Goal: Task Accomplishment & Management: Manage account settings

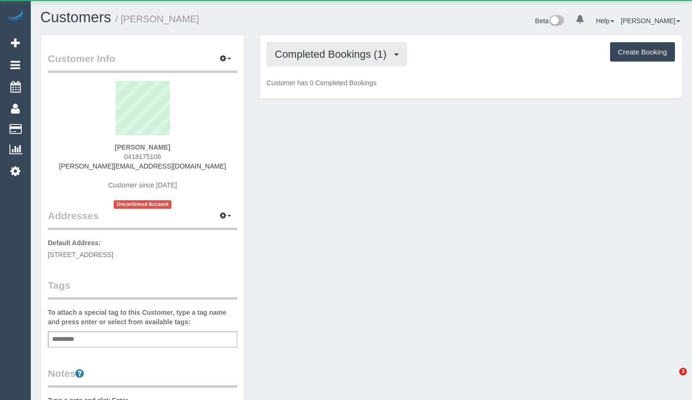
click at [341, 55] on span "Completed Bookings (1)" at bounding box center [333, 54] width 116 height 12
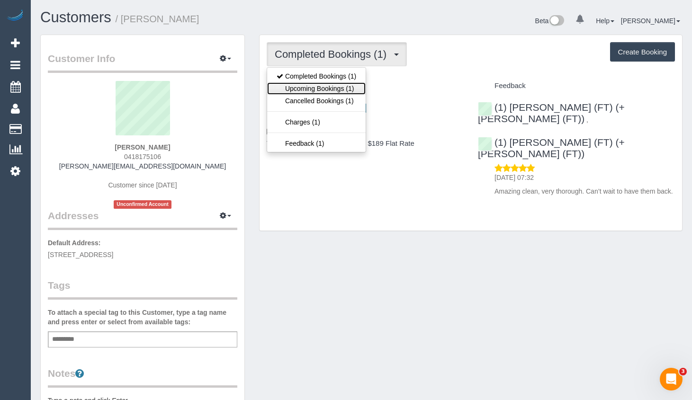
drag, startPoint x: 341, startPoint y: 89, endPoint x: 347, endPoint y: 89, distance: 5.7
click at [342, 89] on link "Upcoming Bookings (1)" at bounding box center [316, 88] width 98 height 12
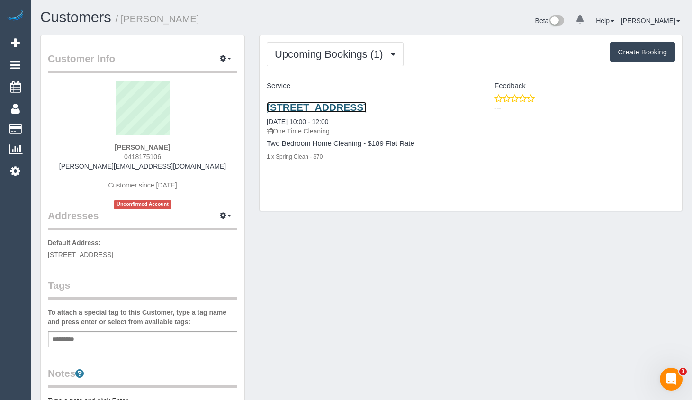
click at [366, 105] on link "108 Hall Street, Newport, VIC 3015" at bounding box center [316, 107] width 100 height 11
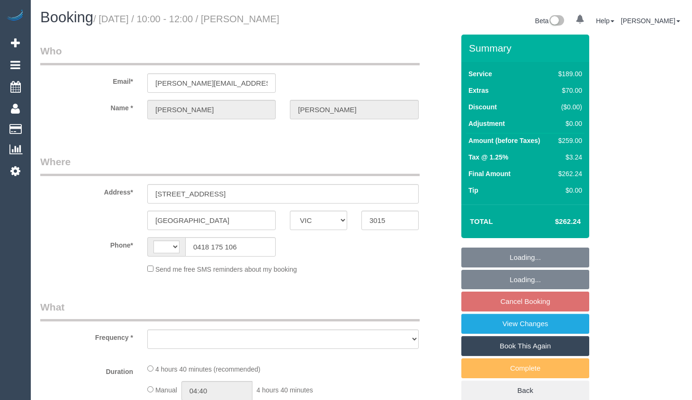
select select "VIC"
select select "string:AU"
select select "object:522"
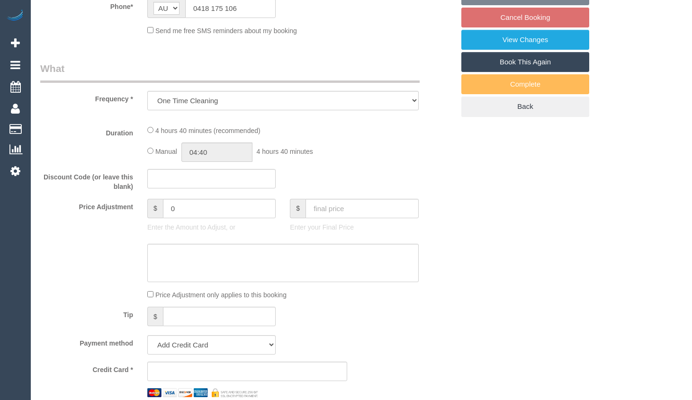
select select "string:stripe-pm_1Rv8zG2GScqysDRVUPVeQExS"
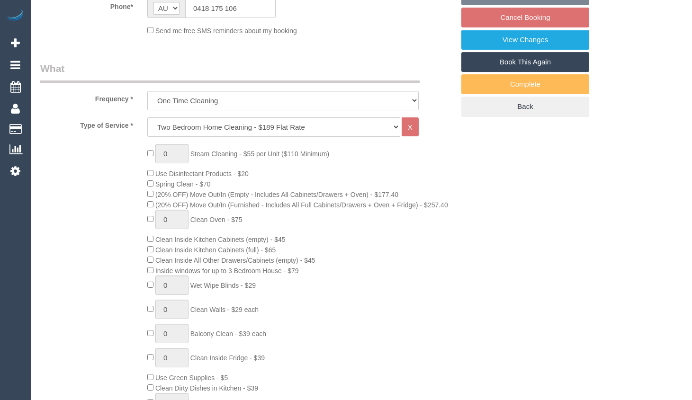
select select "object:771"
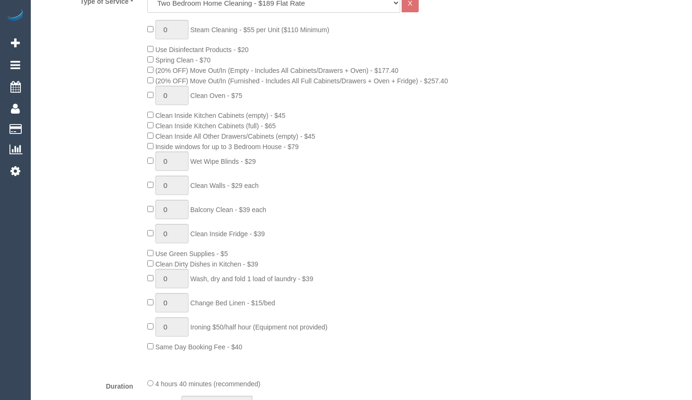
select select "number:27"
select select "number:14"
select select "number:19"
select select "number:24"
select select "number:33"
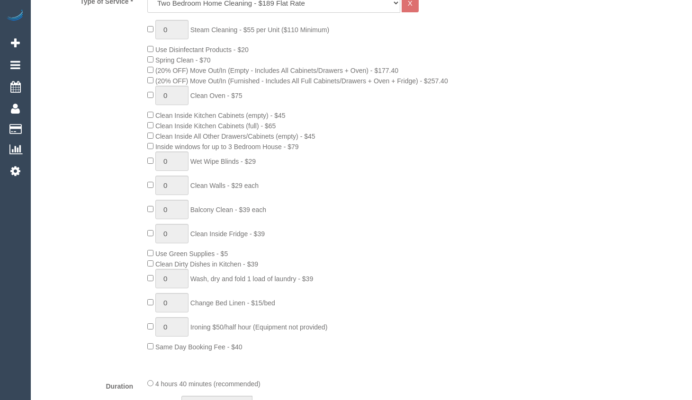
select select "number:13"
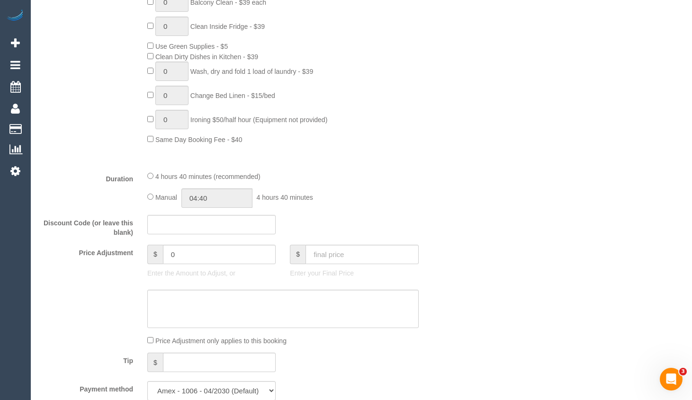
scroll to position [617, 0]
click at [194, 220] on input "text" at bounding box center [211, 222] width 128 height 19
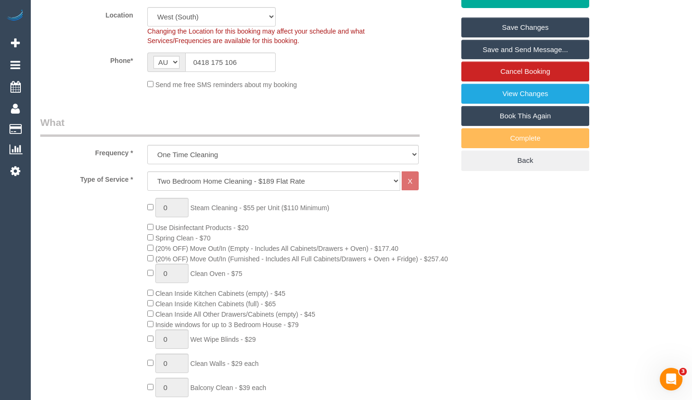
scroll to position [0, 0]
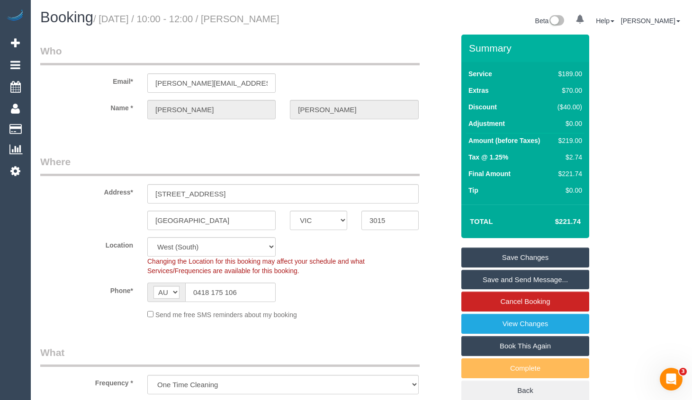
type input "EARLYBIRD40"
click at [339, 276] on sui-booking-location "Location [GEOGRAPHIC_DATA] (North) East (South) [GEOGRAPHIC_DATA] (East) [GEOGR…" at bounding box center [247, 278] width 414 height 82
click at [390, 279] on sui-booking-location "Location [GEOGRAPHIC_DATA] (North) East (South) [GEOGRAPHIC_DATA] (East) [GEOGR…" at bounding box center [247, 278] width 414 height 82
click at [506, 258] on link "Save Changes" at bounding box center [525, 258] width 128 height 20
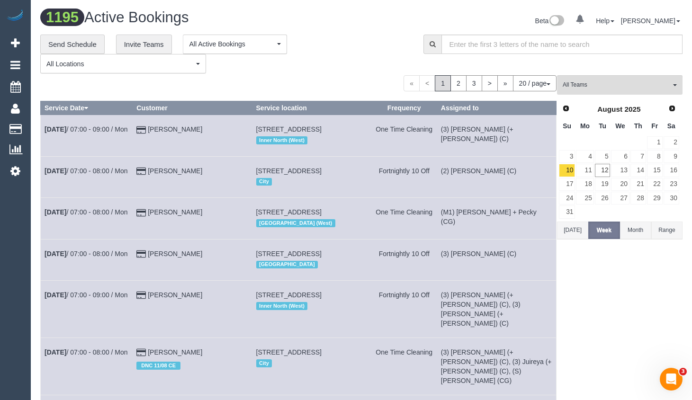
drag, startPoint x: 15, startPoint y: 376, endPoint x: 21, endPoint y: 376, distance: 5.7
click at [15, 377] on div "0 Beta Your Notifications You have 0 alerts Add Booking Bookings Active Booking…" at bounding box center [15, 200] width 31 height 400
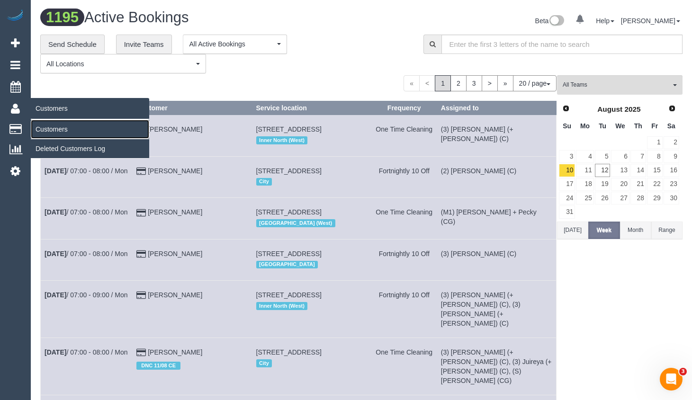
click at [44, 124] on link "Customers" at bounding box center [90, 129] width 118 height 19
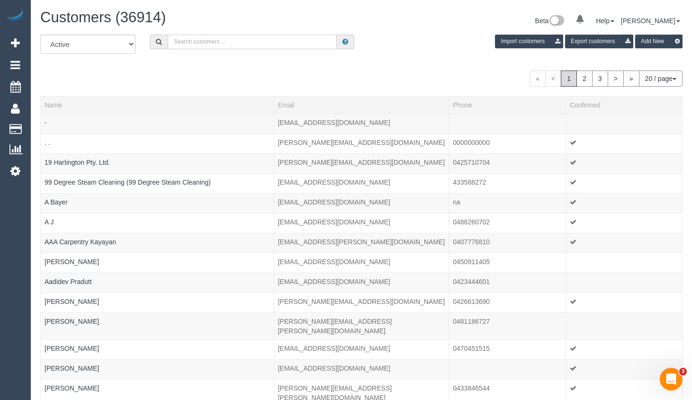
click at [294, 42] on input "text" at bounding box center [252, 42] width 169 height 15
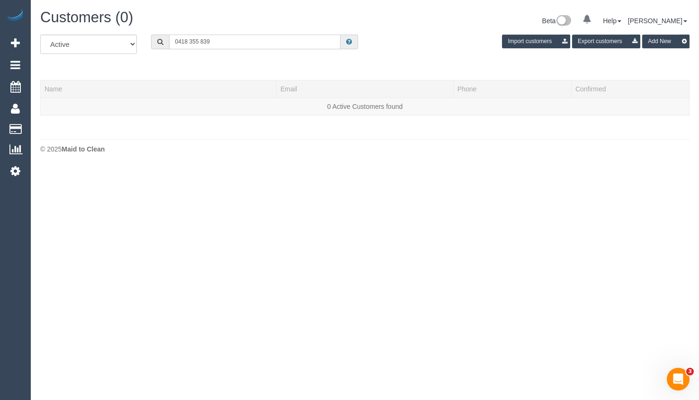
click at [189, 42] on input "0418 355 839" at bounding box center [254, 42] width 171 height 15
click at [198, 40] on input "0418355 839" at bounding box center [254, 42] width 171 height 15
click at [189, 43] on input "0418355839" at bounding box center [254, 42] width 171 height 15
click at [199, 41] on input "0418 355839" at bounding box center [254, 42] width 171 height 15
drag, startPoint x: 223, startPoint y: 39, endPoint x: 140, endPoint y: 40, distance: 82.8
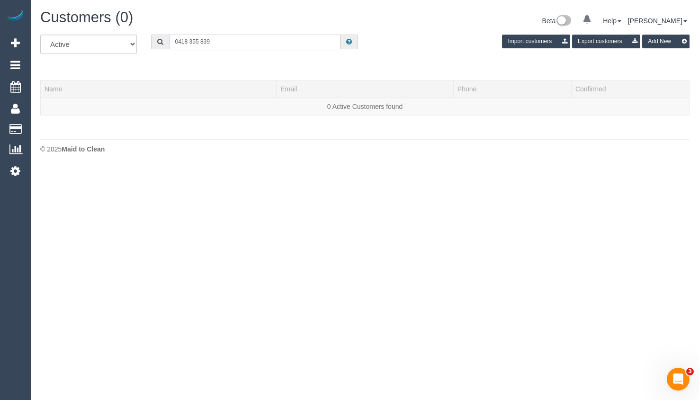
click at [140, 40] on div "All Active Archived 0418 355 839 Import customers Export customers Add New" at bounding box center [364, 48] width 663 height 27
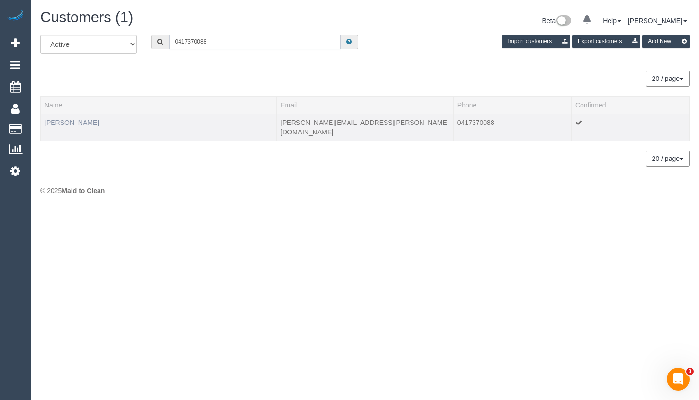
type input "0417370088"
click at [70, 122] on link "[PERSON_NAME]" at bounding box center [71, 123] width 54 height 8
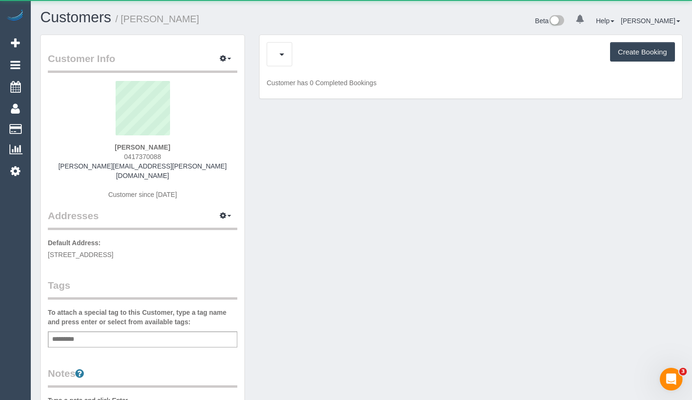
click at [322, 53] on div "Upcoming Bookings (1) Cancelled Bookings (0) Charges (4) Feedback (2) Create Bo…" at bounding box center [470, 54] width 408 height 24
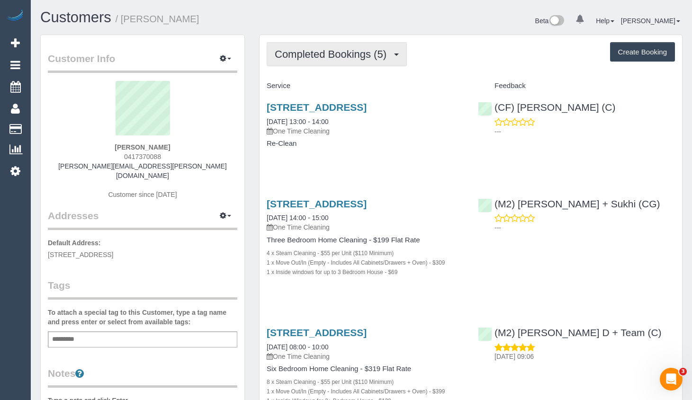
click at [337, 52] on span "Completed Bookings (5)" at bounding box center [333, 54] width 116 height 12
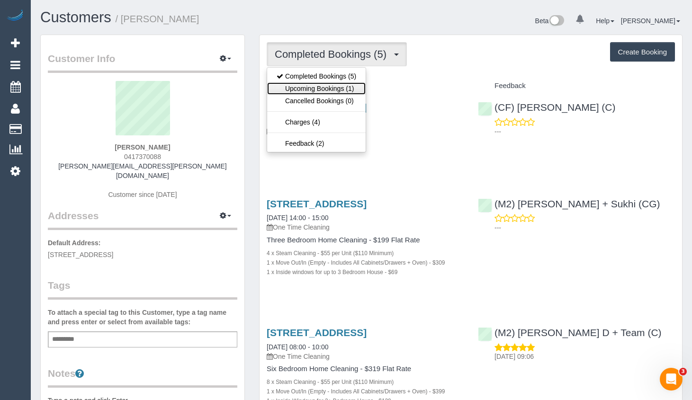
click at [338, 83] on link "Upcoming Bookings (1)" at bounding box center [316, 88] width 98 height 12
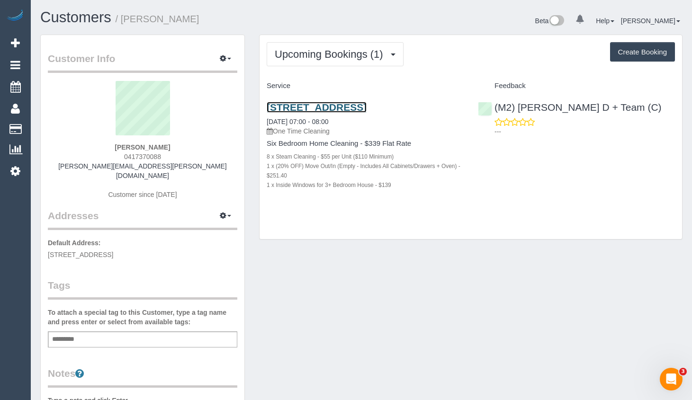
click at [366, 108] on link "[STREET_ADDRESS]" at bounding box center [316, 107] width 100 height 11
click at [327, 114] on div "[STREET_ADDRESS] [DATE] 07:00 - 08:00 One Time Cleaning" at bounding box center [364, 119] width 197 height 34
click at [346, 106] on link "[STREET_ADDRESS]" at bounding box center [316, 107] width 100 height 11
drag, startPoint x: 260, startPoint y: 105, endPoint x: 503, endPoint y: 5, distance: 262.4
click at [341, 106] on div "[STREET_ADDRESS] [DATE] 07:00 - 08:00 One Time Cleaning Six Bedroom Home Cleani…" at bounding box center [364, 151] width 211 height 115
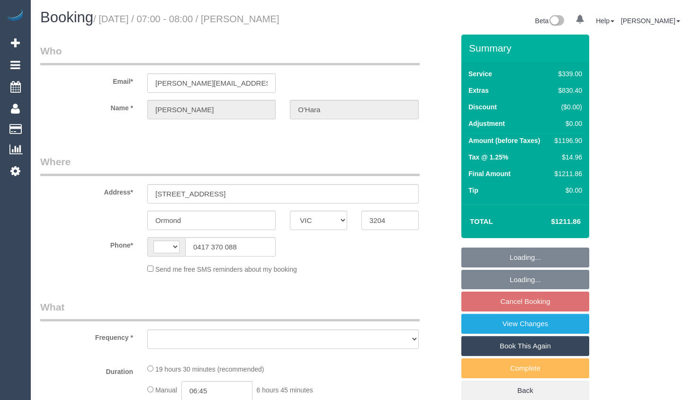
select select "VIC"
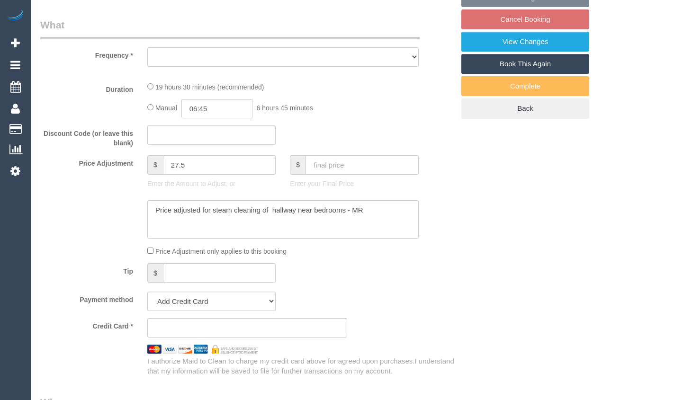
select select "string:AU"
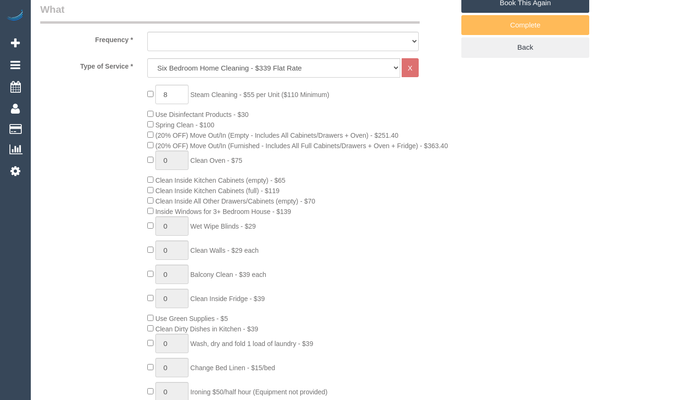
select select "object:683"
select select "string:stripe-pm_1OKpxe2GScqysDRVedi7n7id"
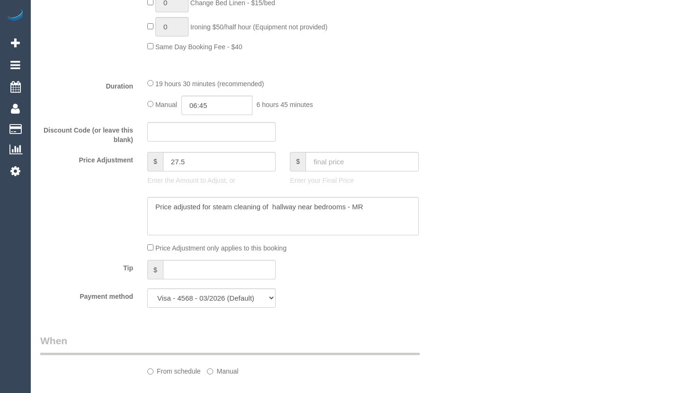
select select "object:688"
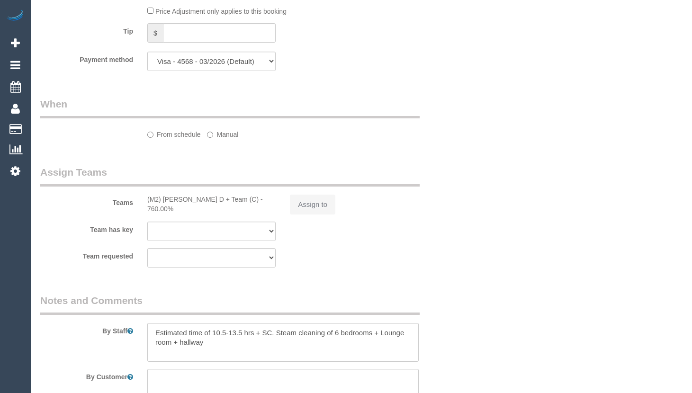
select select "number:28"
select select "number:14"
select select "number:18"
select select "number:36"
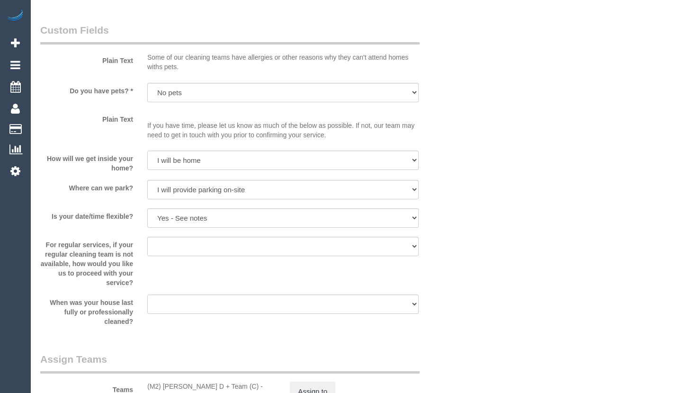
select select "spot1"
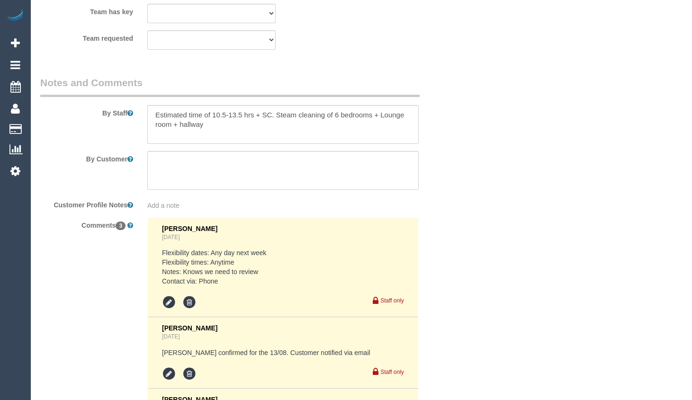
scroll to position [1561, 0]
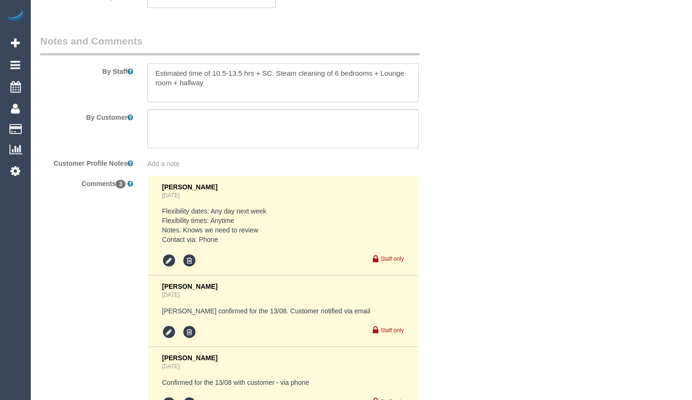
click at [257, 84] on textarea at bounding box center [282, 82] width 271 height 39
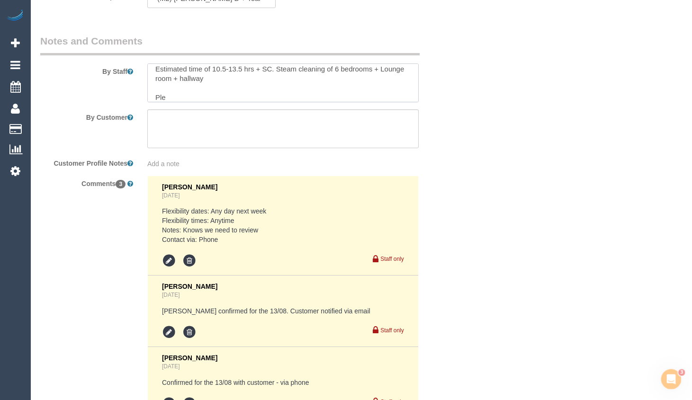
scroll to position [0, 0]
click at [232, 97] on textarea at bounding box center [282, 82] width 271 height 39
click at [311, 98] on textarea at bounding box center [282, 82] width 271 height 39
drag, startPoint x: 284, startPoint y: 95, endPoint x: 306, endPoint y: 105, distance: 24.2
click at [284, 95] on textarea at bounding box center [282, 82] width 271 height 39
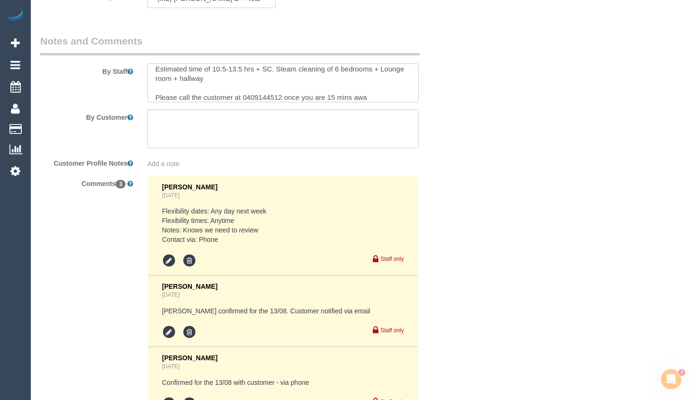
click at [383, 93] on textarea at bounding box center [282, 82] width 271 height 39
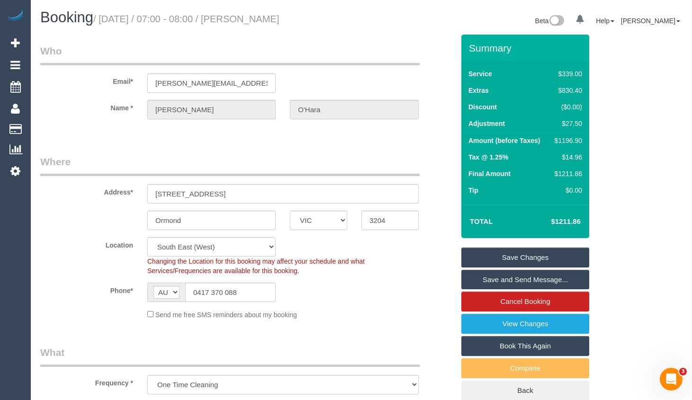
type textarea "Estimated time of 10.5-13.5 hrs + SC. Steam cleaning of 6 bedrooms + Lounge roo…"
click at [565, 252] on link "Save Changes" at bounding box center [525, 258] width 128 height 20
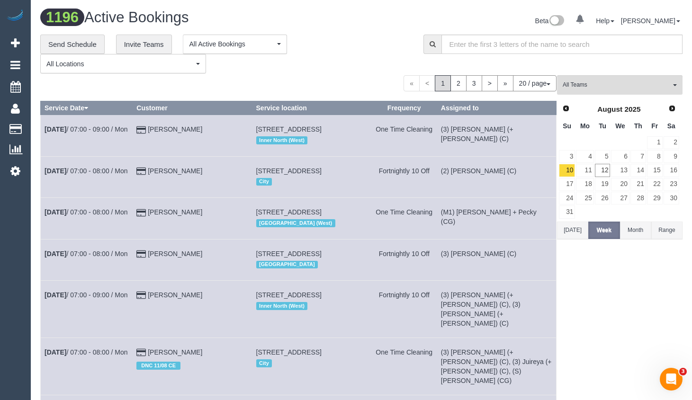
drag, startPoint x: 18, startPoint y: 369, endPoint x: 49, endPoint y: 348, distance: 36.9
click at [18, 369] on div "0 Beta Your Notifications You have 0 alerts Add Booking Bookings Active Booking…" at bounding box center [15, 200] width 31 height 400
click at [11, 40] on icon at bounding box center [15, 42] width 9 height 11
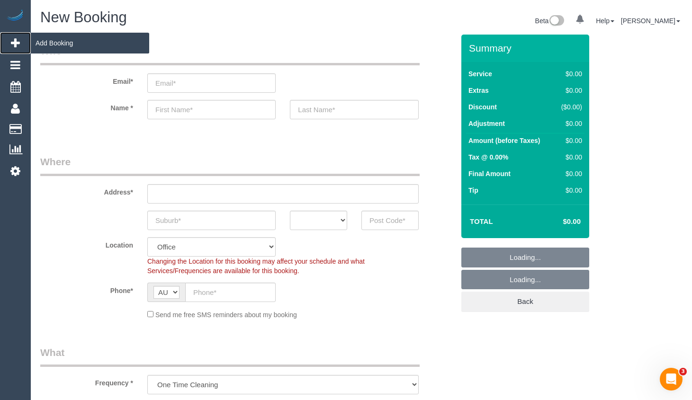
select select "object:4341"
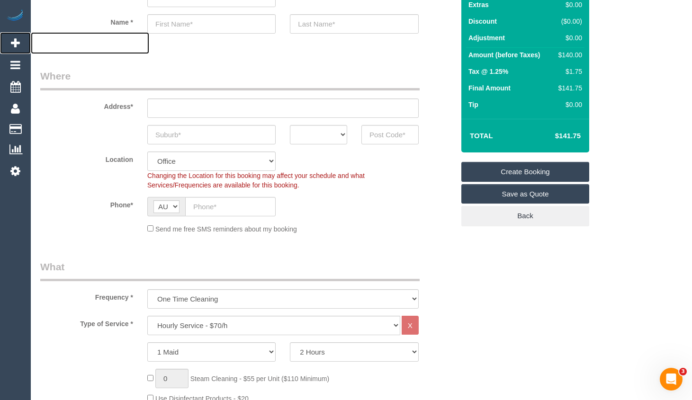
scroll to position [142, 0]
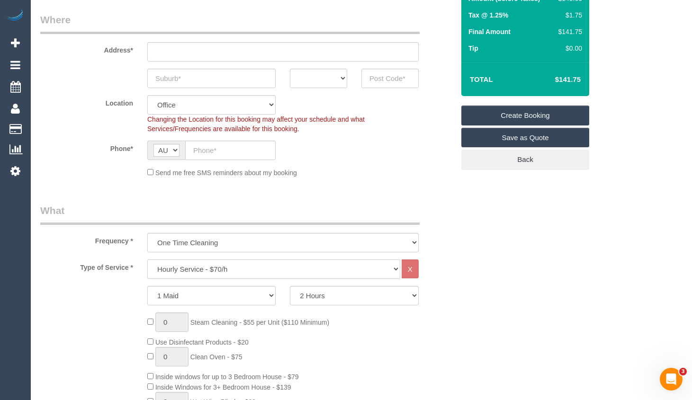
click at [296, 264] on select "Hourly Service - $70/h Hourly Service - $65/h Hourly Service - $60/h Hourly Ser…" at bounding box center [273, 268] width 253 height 19
select select "211"
click at [147, 259] on select "Hourly Service - $70/h Hourly Service - $65/h Hourly Service - $60/h Hourly Ser…" at bounding box center [273, 268] width 253 height 19
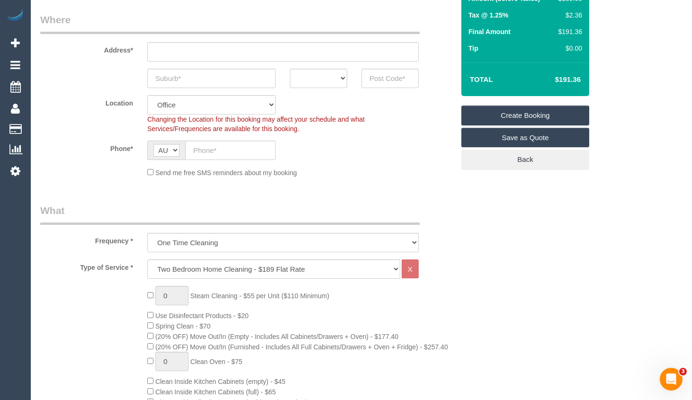
click at [150, 339] on span "(20% OFF) Move Out/In (Empty - Includes All Cabinets/Drawers + Oven) - $177.40" at bounding box center [272, 337] width 251 height 8
drag, startPoint x: 174, startPoint y: 297, endPoint x: 148, endPoint y: 300, distance: 26.7
click at [184, 296] on input "1" at bounding box center [171, 295] width 33 height 19
drag, startPoint x: 180, startPoint y: 298, endPoint x: 157, endPoint y: 296, distance: 23.3
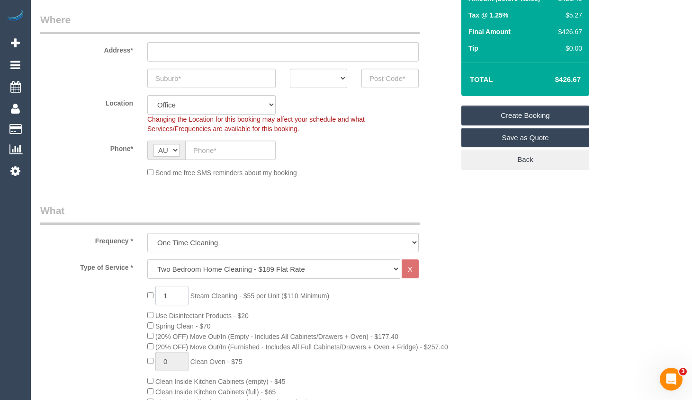
click at [157, 296] on input "1" at bounding box center [171, 295] width 33 height 19
click at [171, 297] on input "4" at bounding box center [171, 295] width 33 height 19
type input "4"
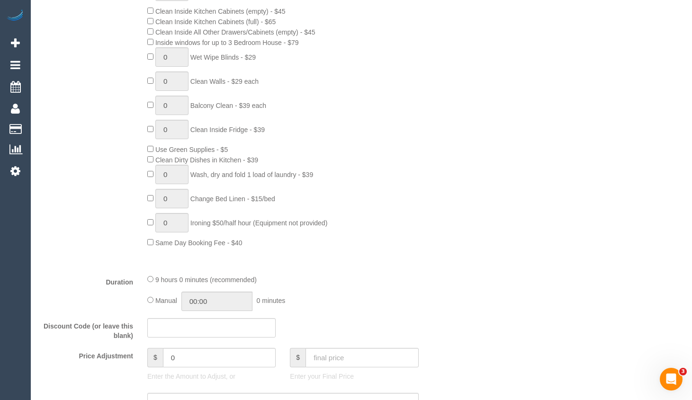
scroll to position [521, 0]
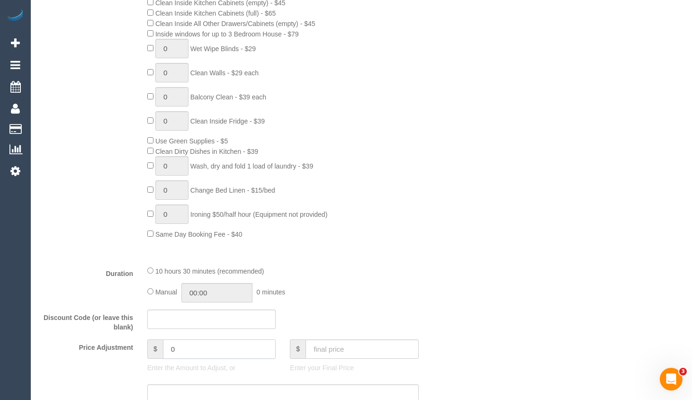
drag, startPoint x: 167, startPoint y: 348, endPoint x: 151, endPoint y: 349, distance: 16.6
click at [151, 349] on div "$ 0" at bounding box center [211, 348] width 128 height 19
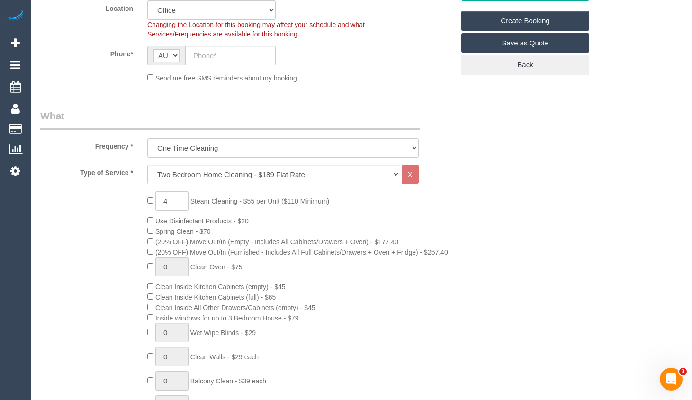
type input "27.5"
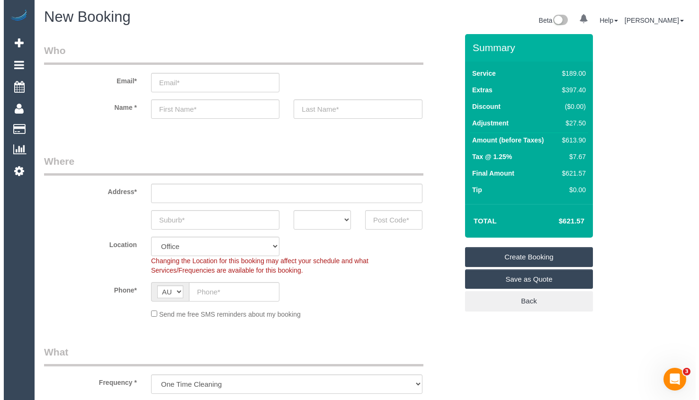
scroll to position [0, 0]
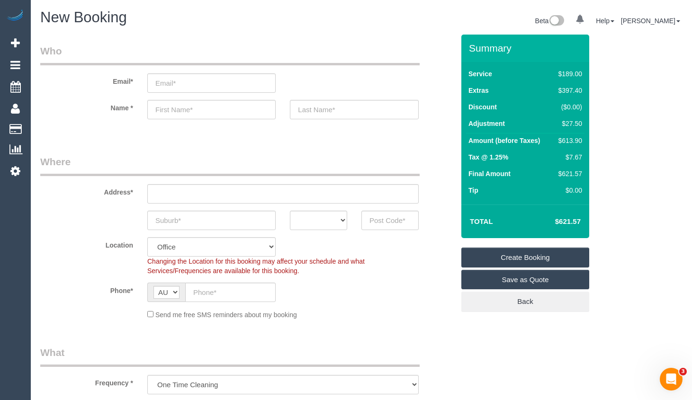
click at [230, 83] on input "email" at bounding box center [211, 82] width 128 height 19
click at [206, 82] on input "email" at bounding box center [211, 82] width 128 height 19
type input "m"
type input "carolannallen@me.com"
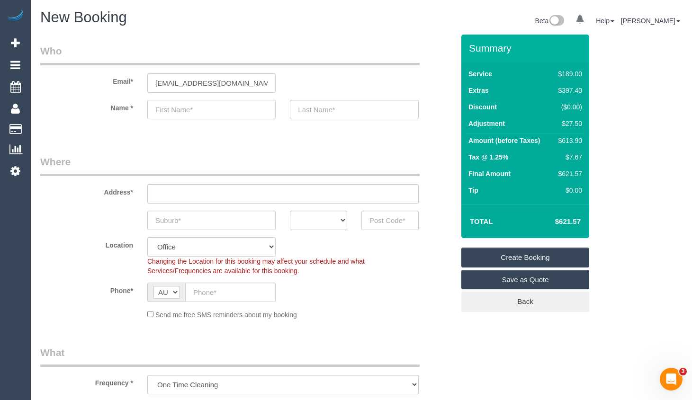
click at [236, 105] on input "text" at bounding box center [211, 109] width 128 height 19
type input "Carol"
click at [320, 108] on input "text" at bounding box center [354, 109] width 128 height 19
type input "A"
type input "Allen"
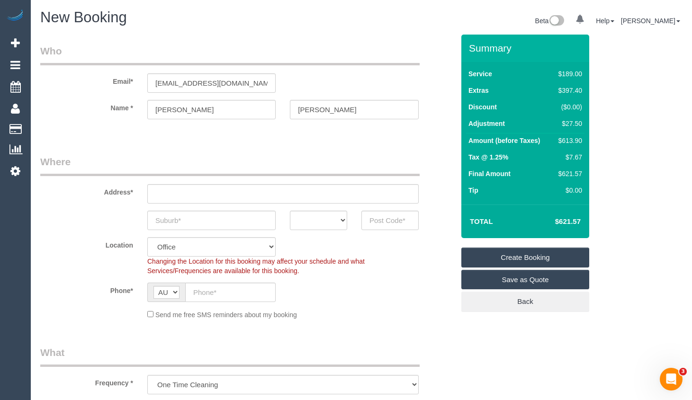
click at [523, 279] on link "Save as Quote" at bounding box center [525, 280] width 128 height 20
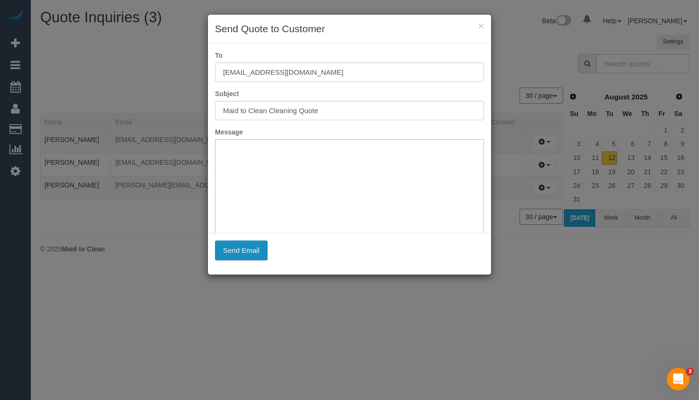
click at [261, 253] on button "Send Email" at bounding box center [241, 250] width 53 height 20
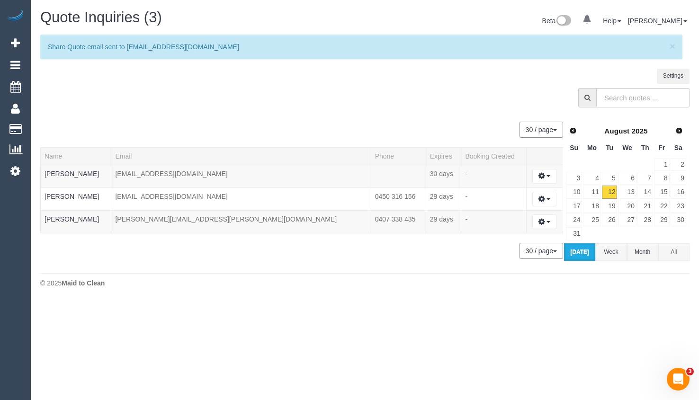
drag, startPoint x: 680, startPoint y: 312, endPoint x: 645, endPoint y: 304, distance: 35.5
click at [677, 313] on body "0 Beta Your Notifications You have 0 alerts Add Booking Bookings Active Booking…" at bounding box center [349, 200] width 699 height 400
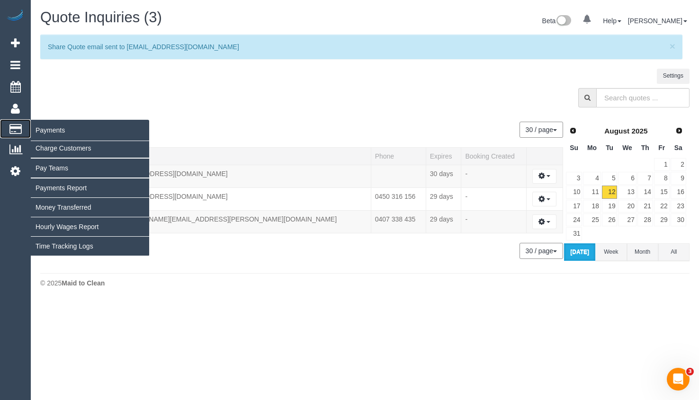
click at [40, 127] on span "Payments" at bounding box center [90, 130] width 118 height 22
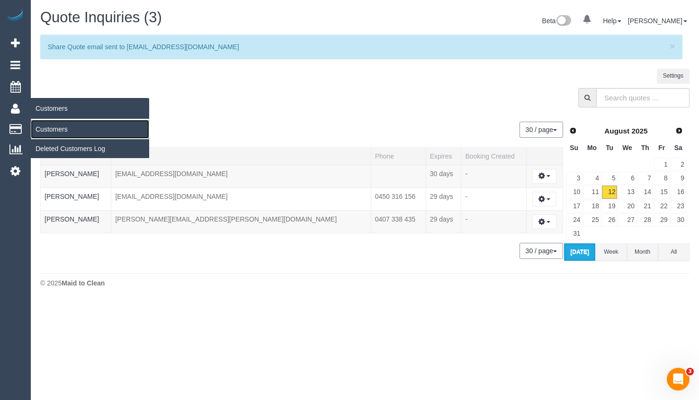
click at [51, 129] on link "Customers" at bounding box center [90, 129] width 118 height 19
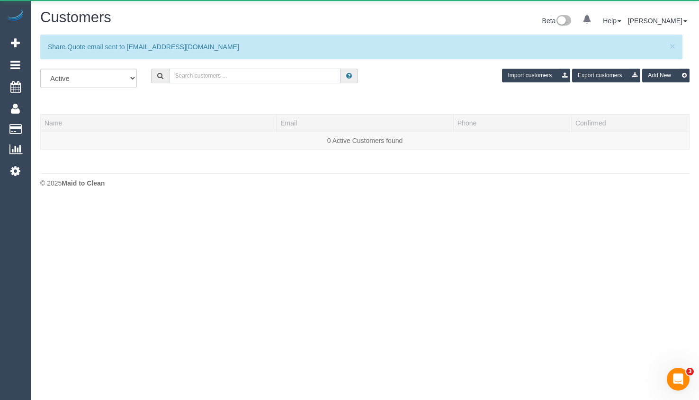
click at [219, 76] on input "text" at bounding box center [254, 76] width 171 height 15
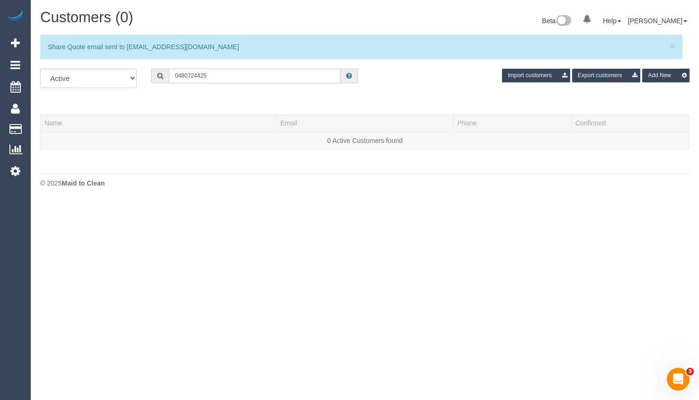
click at [187, 75] on input "0480724425" at bounding box center [254, 76] width 171 height 15
click at [198, 76] on input "0480 724425" at bounding box center [254, 76] width 171 height 15
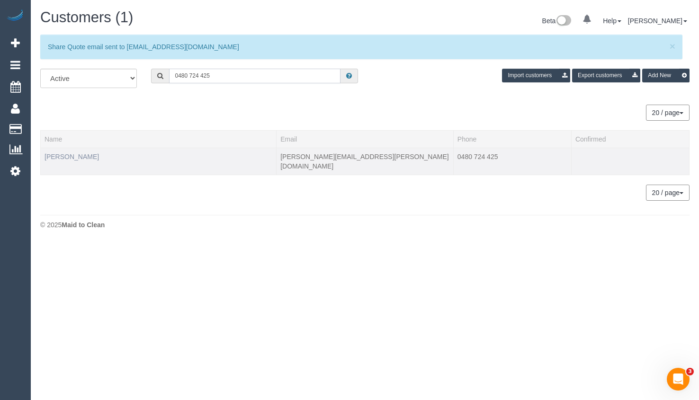
type input "0480 724 425"
click at [66, 155] on link "Daniel Curtin" at bounding box center [71, 157] width 54 height 8
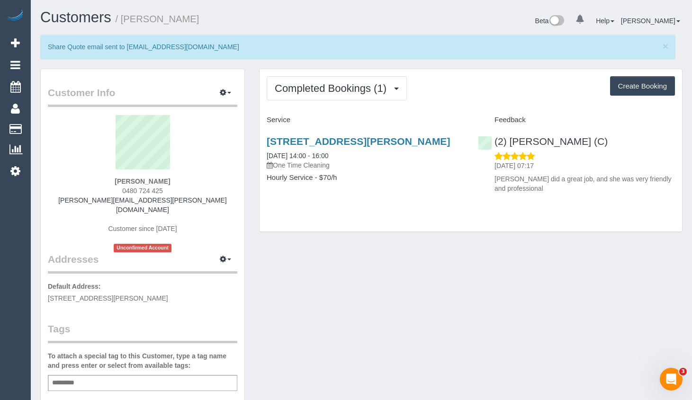
click at [644, 90] on button "Create Booking" at bounding box center [642, 86] width 65 height 20
select select "VIC"
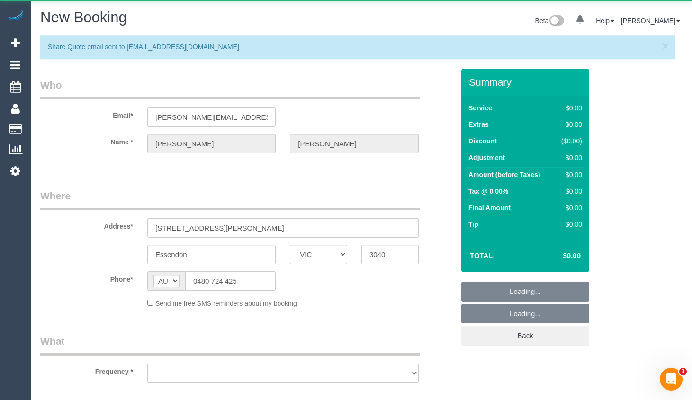
select select "string:stripe-pm_1RLFnp2GScqysDRV6jyGSczV"
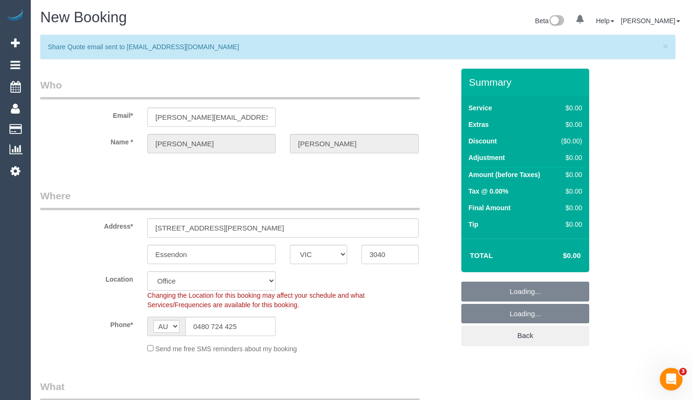
select select "object:7331"
select select "59"
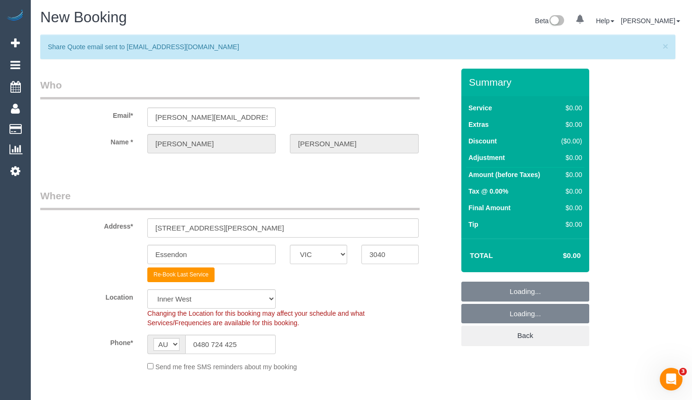
select select "object:7341"
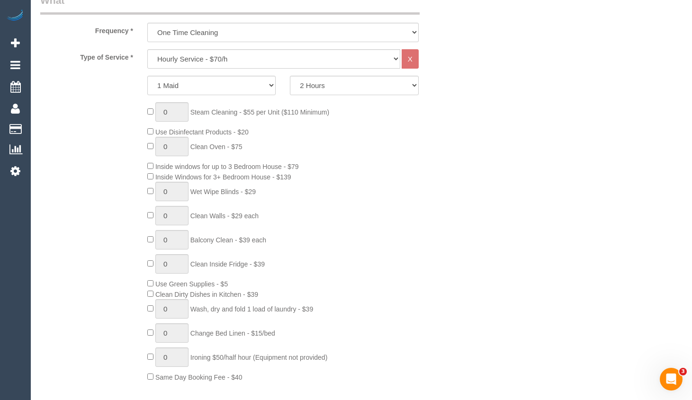
scroll to position [331, 0]
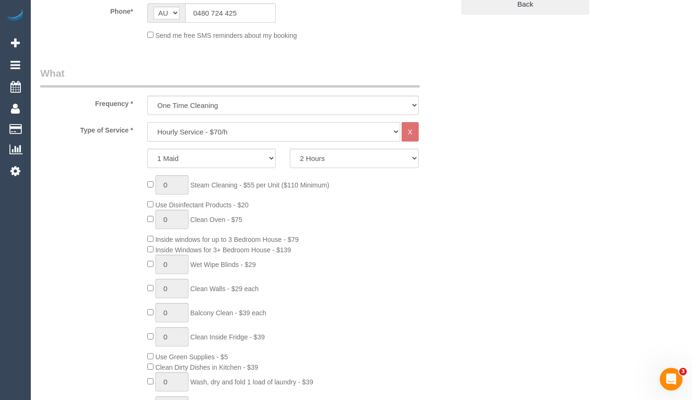
click at [302, 136] on select "Hourly Service - $70/h Hourly Service - $65/h Hourly Service - $60/h Hourly Ser…" at bounding box center [273, 131] width 253 height 19
select select "211"
click at [147, 122] on select "Hourly Service - $70/h Hourly Service - $65/h Hourly Service - $60/h Hourly Ser…" at bounding box center [273, 131] width 253 height 19
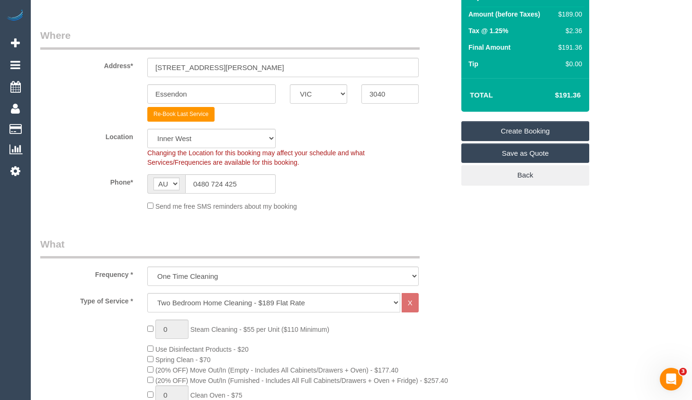
scroll to position [142, 0]
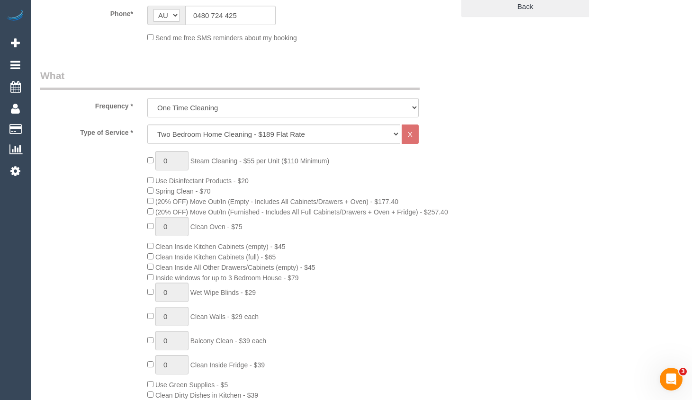
scroll to position [331, 0]
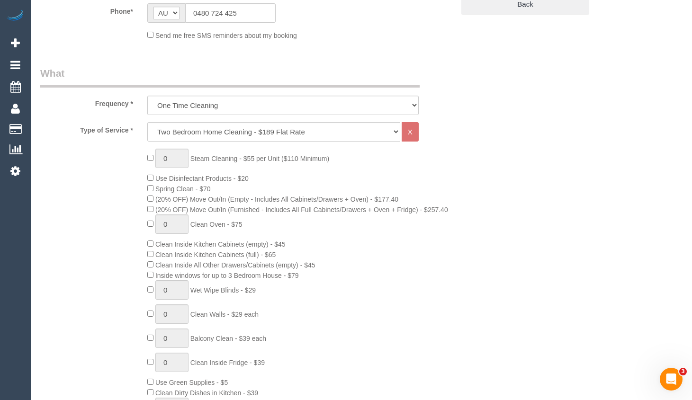
click at [459, 266] on div "0 Steam Cleaning - $55 per Unit ($110 Minimum) Use Disinfectant Products - $20 …" at bounding box center [300, 315] width 321 height 332
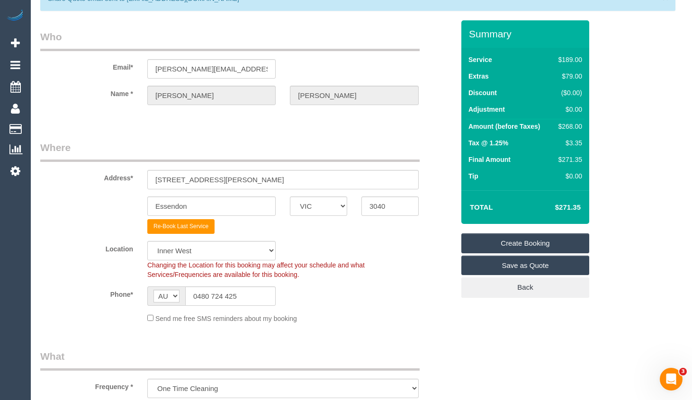
scroll to position [47, 0]
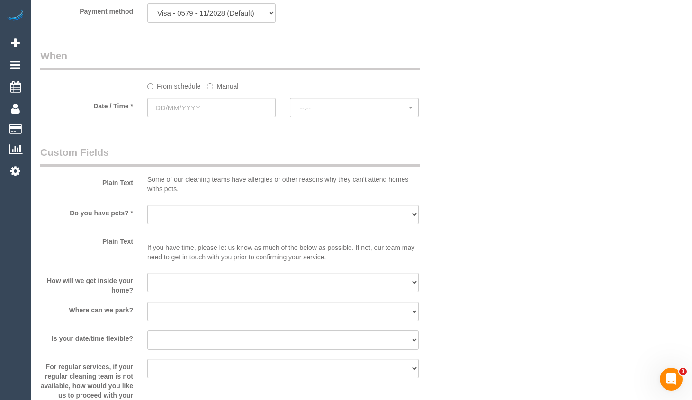
scroll to position [1089, 0]
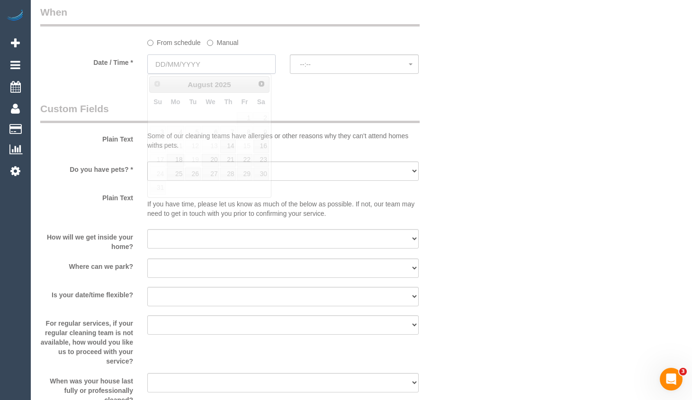
click at [213, 65] on input "text" at bounding box center [211, 63] width 128 height 19
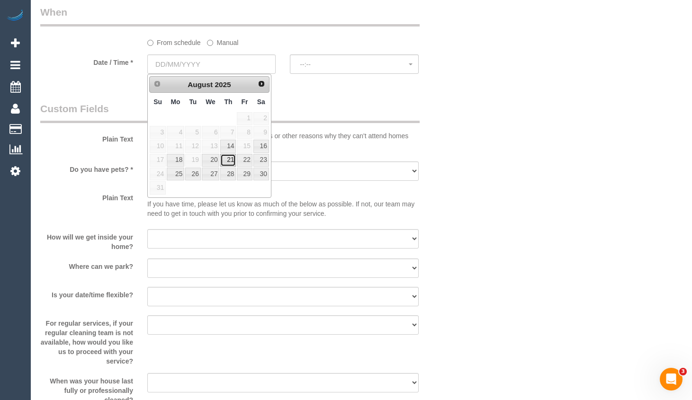
click at [228, 159] on link "21" at bounding box center [228, 160] width 16 height 13
type input "21/08/2025"
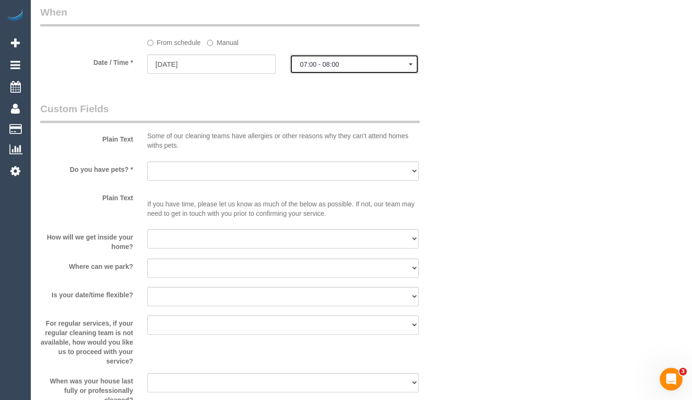
click at [339, 71] on button "07:00 - 08:00" at bounding box center [354, 63] width 128 height 19
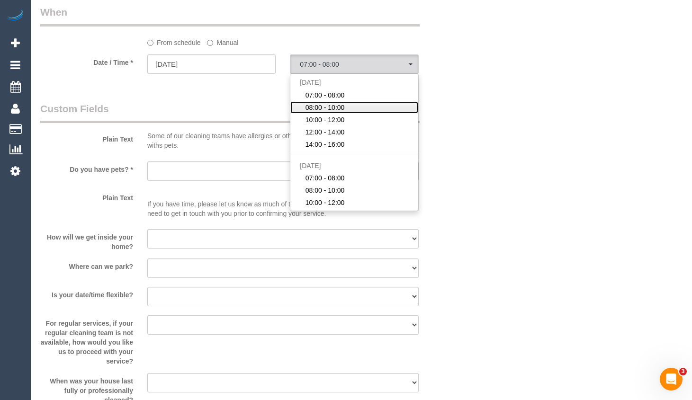
click at [332, 106] on span "08:00 - 10:00" at bounding box center [324, 107] width 39 height 9
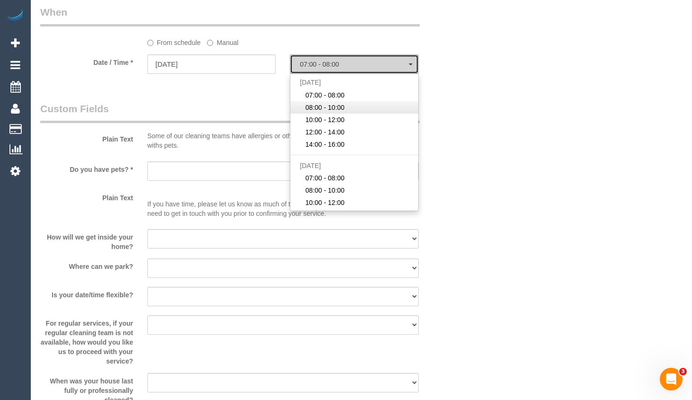
select select "spot11"
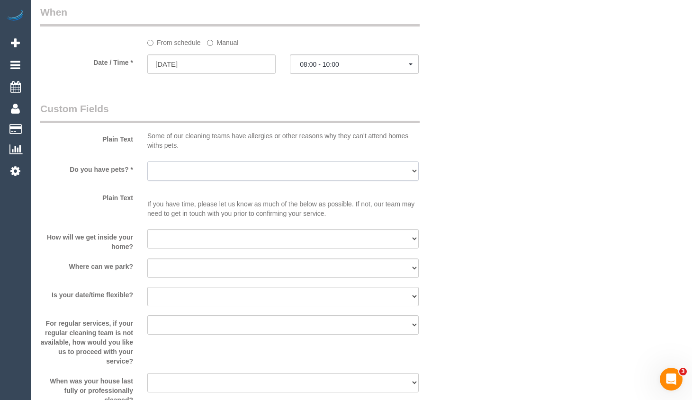
click at [300, 176] on select "Yes - Cats Yes - Dogs No pets Yes - Dogs and Cats Yes - Other" at bounding box center [282, 170] width 271 height 19
select select "number:28"
click at [147, 161] on select "Yes - Cats Yes - Dogs No pets Yes - Dogs and Cats Yes - Other" at bounding box center [282, 170] width 271 height 19
drag, startPoint x: 233, startPoint y: 238, endPoint x: 235, endPoint y: 246, distance: 7.9
click at [233, 239] on select "I will be home Key will be left (please provide details below) Lock box/Access …" at bounding box center [282, 238] width 271 height 19
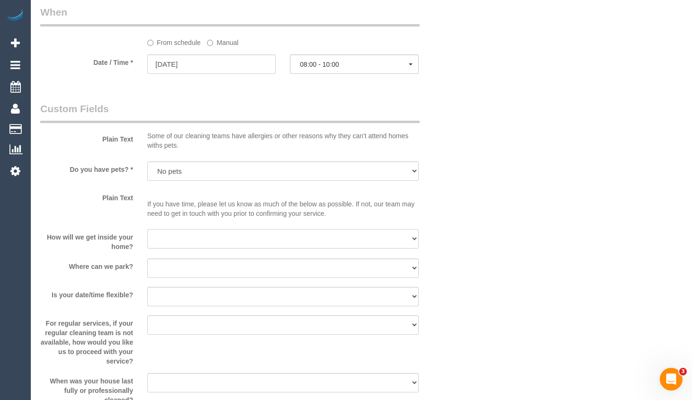
select select "number:14"
click at [147, 229] on select "I will be home Key will be left (please provide details below) Lock box/Access …" at bounding box center [282, 238] width 271 height 19
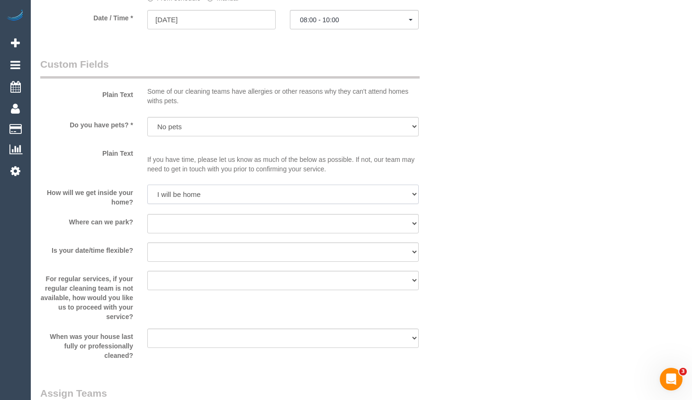
scroll to position [1136, 0]
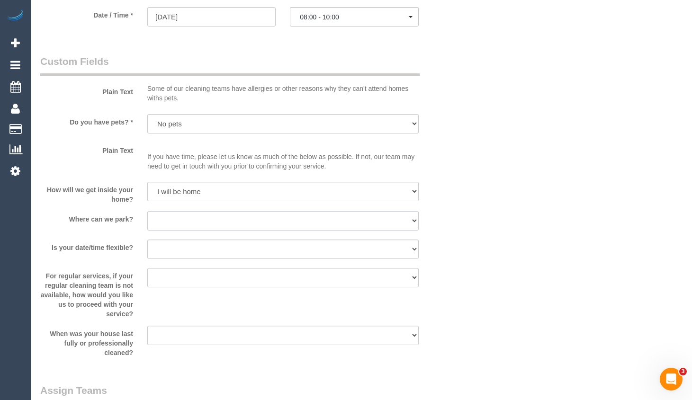
click at [263, 223] on select "I will provide parking on-site Free street parking Paid street parking (cost wi…" at bounding box center [282, 220] width 271 height 19
select select "number:19"
click at [147, 211] on select "I will provide parking on-site Free street parking Paid street parking (cost wi…" at bounding box center [282, 220] width 271 height 19
click at [277, 242] on select "Yes - date and time Yes - date but not time Yes - time but not date No - No fle…" at bounding box center [282, 248] width 271 height 19
click at [147, 239] on select "Yes - date and time Yes - date but not time Yes - time but not date No - No fle…" at bounding box center [282, 248] width 271 height 19
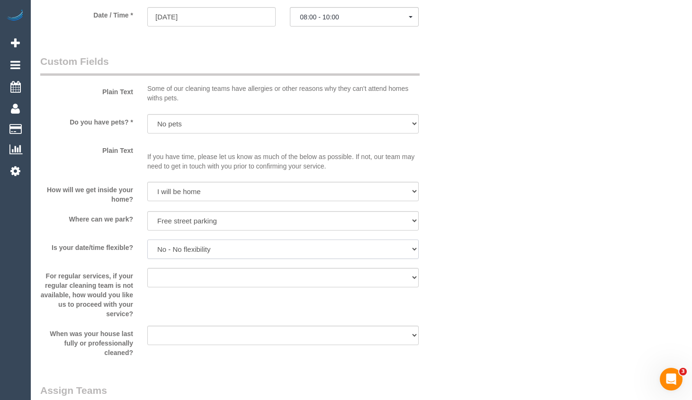
click at [312, 249] on select "Yes - date and time Yes - date but not time Yes - time but not date No - No fle…" at bounding box center [282, 248] width 271 height 19
select select "number:36"
click at [147, 239] on select "Yes - date and time Yes - date but not time Yes - time but not date No - No fle…" at bounding box center [282, 248] width 271 height 19
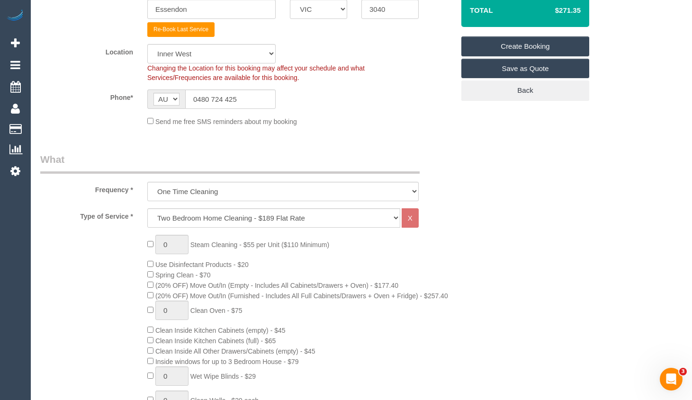
scroll to position [0, 0]
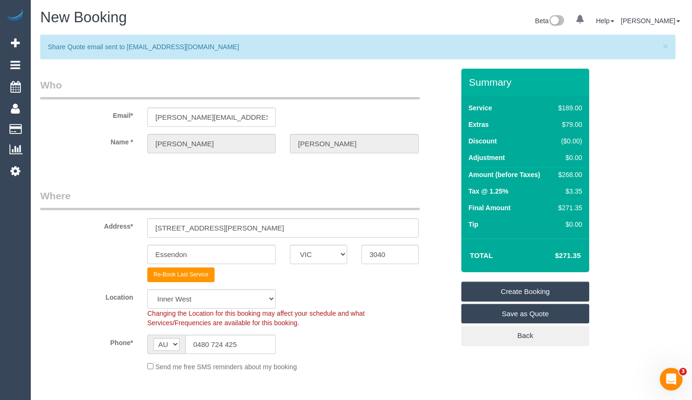
drag, startPoint x: 514, startPoint y: 289, endPoint x: 519, endPoint y: 293, distance: 6.2
click at [514, 290] on link "Create Booking" at bounding box center [525, 292] width 128 height 20
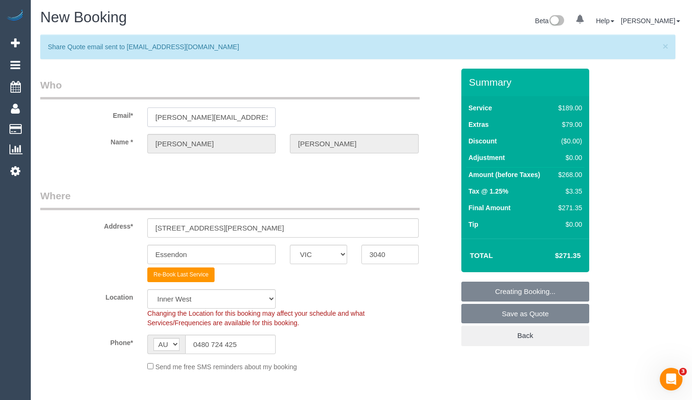
drag, startPoint x: 230, startPoint y: 121, endPoint x: 174, endPoint y: 138, distance: 58.7
click at [124, 138] on sui-booking-customer "Email* curtin.daniel@gmail.com Name * Daniel Curtin" at bounding box center [247, 120] width 414 height 85
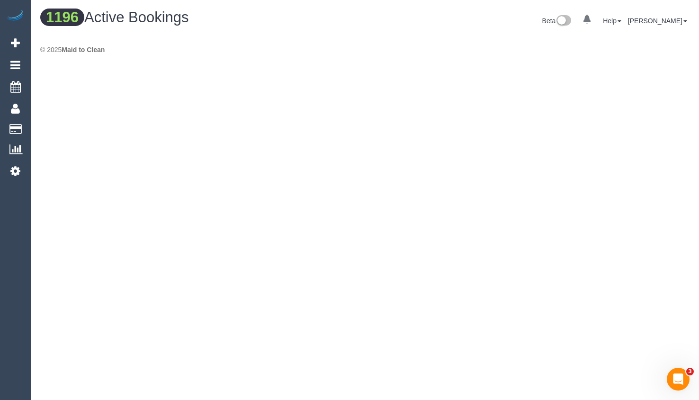
click at [437, 18] on div "× 1 Booking saved successfully!" at bounding box center [309, 19] width 279 height 25
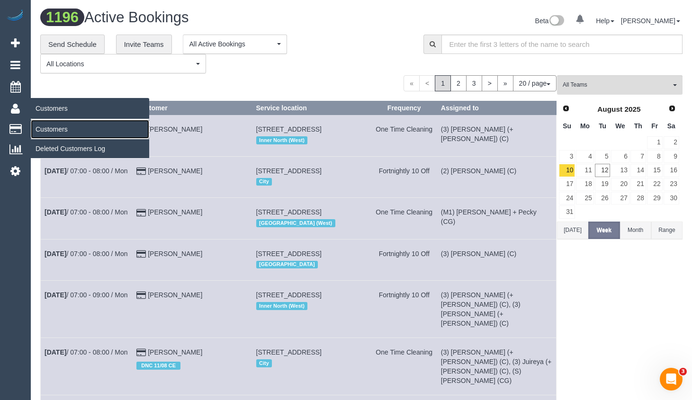
drag, startPoint x: 57, startPoint y: 128, endPoint x: 75, endPoint y: 134, distance: 19.5
click at [58, 128] on link "Customers" at bounding box center [90, 129] width 118 height 19
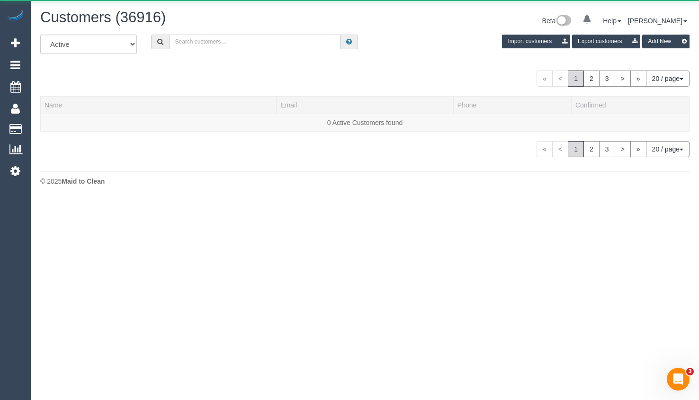
click at [267, 46] on input "text" at bounding box center [254, 42] width 171 height 15
paste input "curtin.daniel@gmail.com"
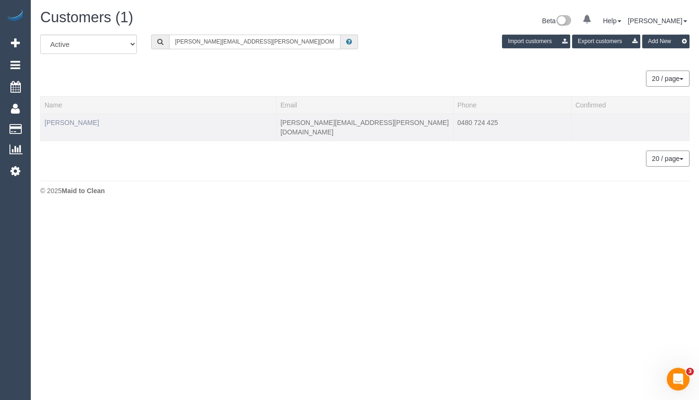
type input "curtin.daniel@gmail.com"
click at [78, 124] on link "Daniel Curtin" at bounding box center [71, 123] width 54 height 8
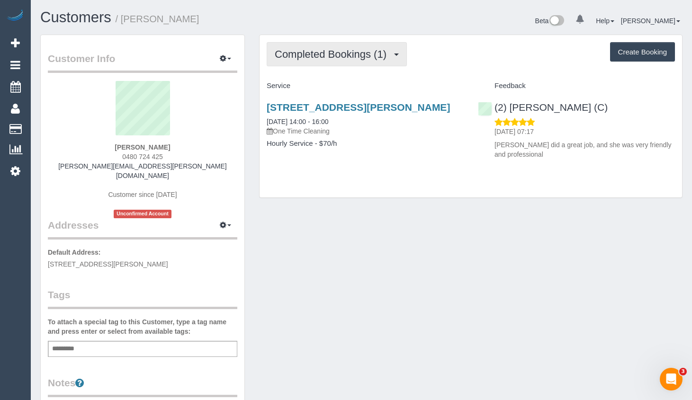
click at [361, 56] on span "Completed Bookings (1)" at bounding box center [333, 54] width 116 height 12
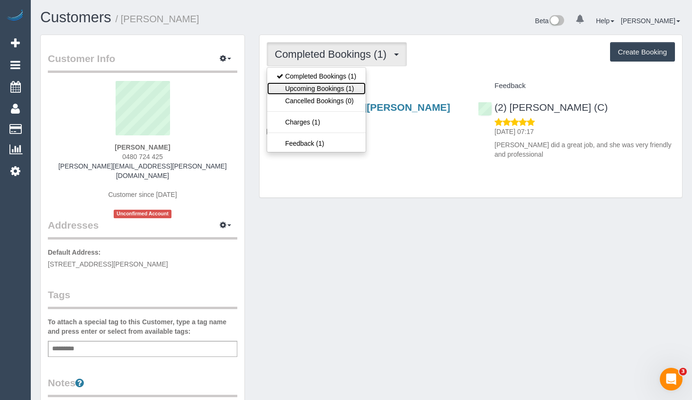
click at [349, 84] on link "Upcoming Bookings (1)" at bounding box center [316, 88] width 98 height 12
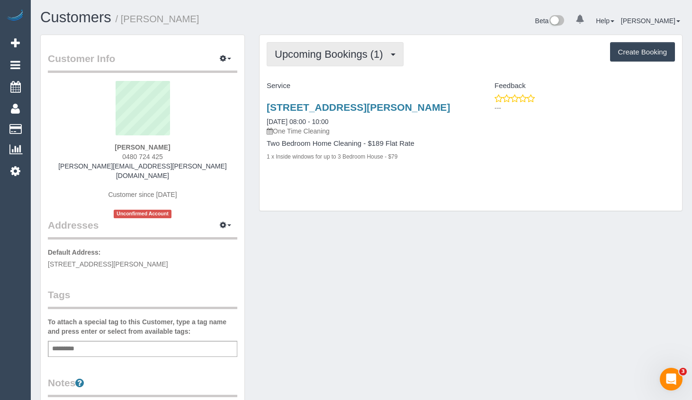
click at [356, 59] on span "Upcoming Bookings (1)" at bounding box center [331, 54] width 113 height 12
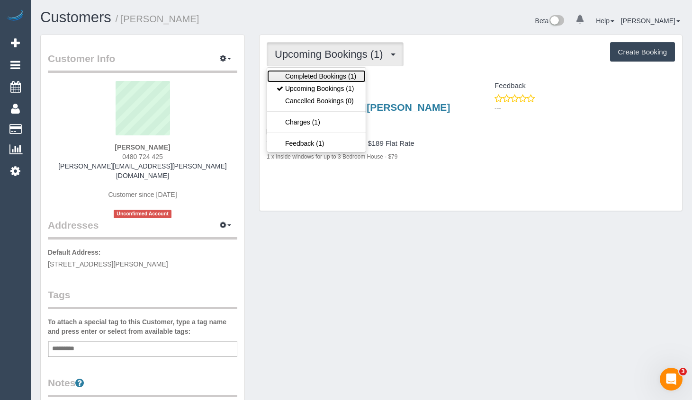
click at [357, 73] on link "Completed Bookings (1)" at bounding box center [316, 76] width 98 height 12
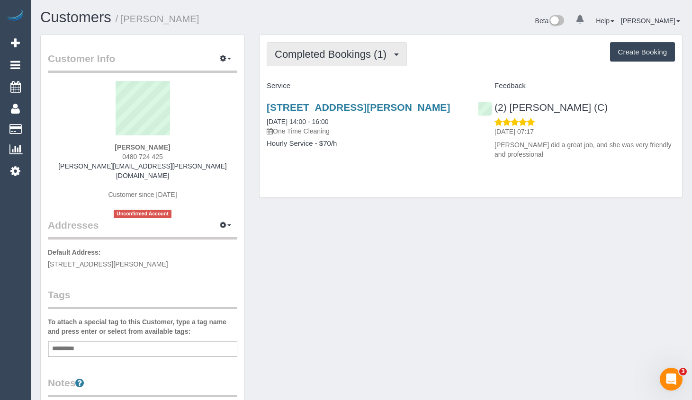
click at [365, 56] on span "Completed Bookings (1)" at bounding box center [333, 54] width 116 height 12
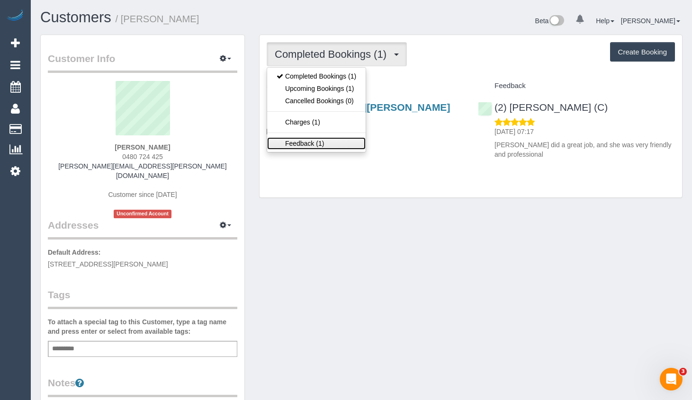
click at [330, 140] on link "Feedback (1)" at bounding box center [316, 143] width 98 height 12
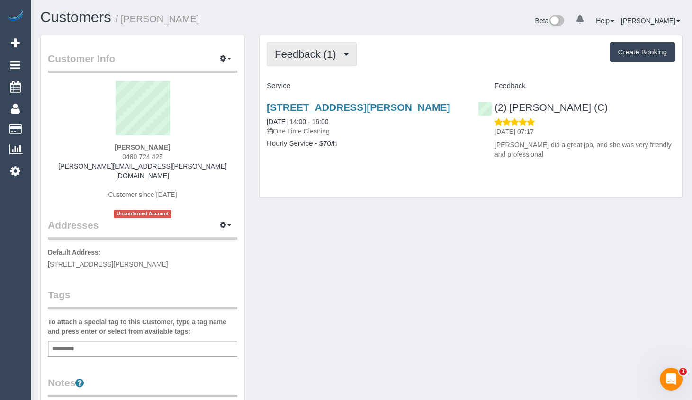
click at [341, 55] on span "Feedback (1)" at bounding box center [308, 54] width 66 height 12
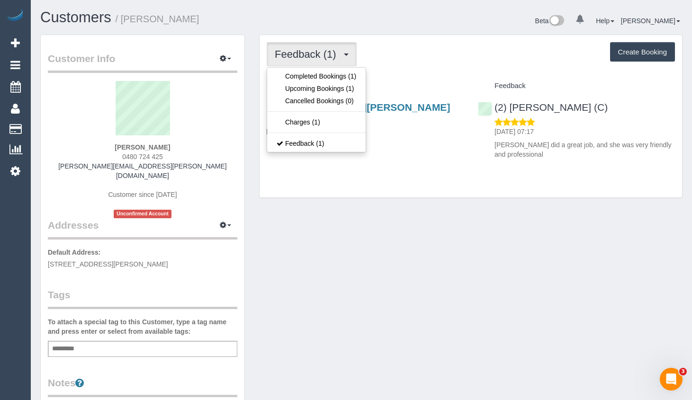
click at [481, 54] on div "Feedback (1) Completed Bookings (1) Upcoming Bookings (1) Cancelled Bookings (0…" at bounding box center [470, 54] width 408 height 24
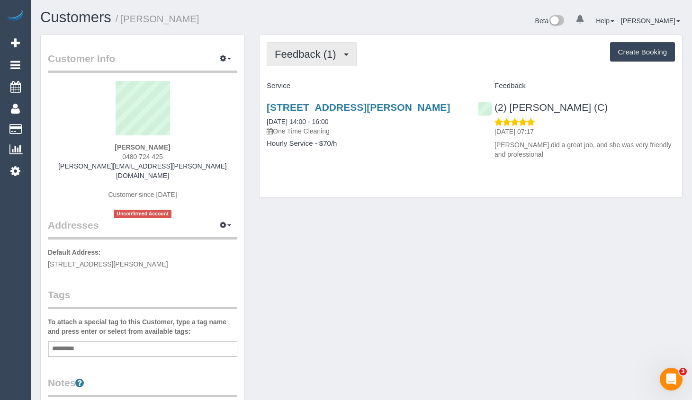
click at [345, 55] on span "button" at bounding box center [346, 54] width 5 height 2
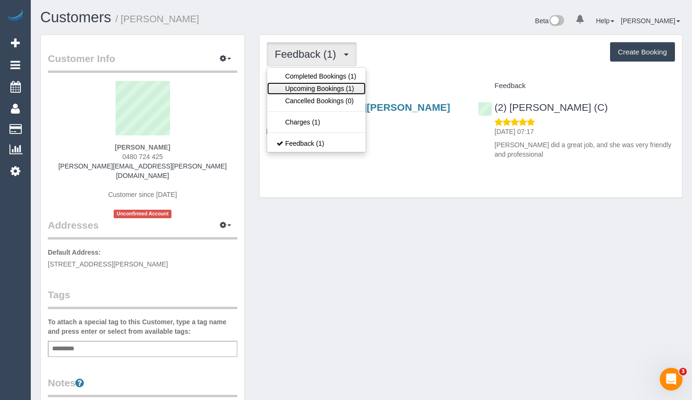
click at [341, 88] on link "Upcoming Bookings (1)" at bounding box center [316, 88] width 98 height 12
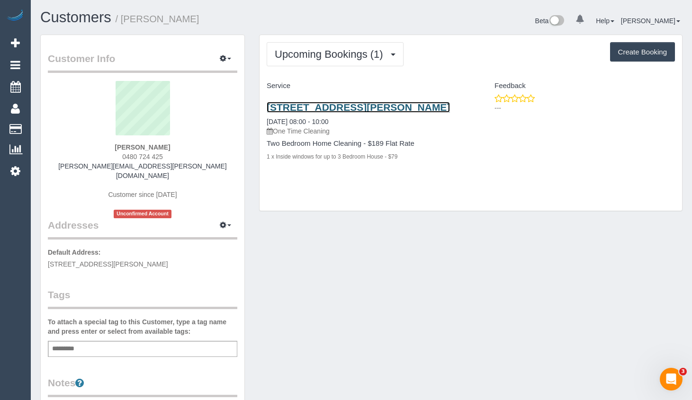
click at [378, 108] on link "502/193 Buckley St, Essendon, VIC 3040" at bounding box center [357, 107] width 183 height 11
click at [677, 182] on div "Upcoming Bookings (1) Completed Bookings (1) Upcoming Bookings (1) Cancelled Bo…" at bounding box center [470, 123] width 422 height 176
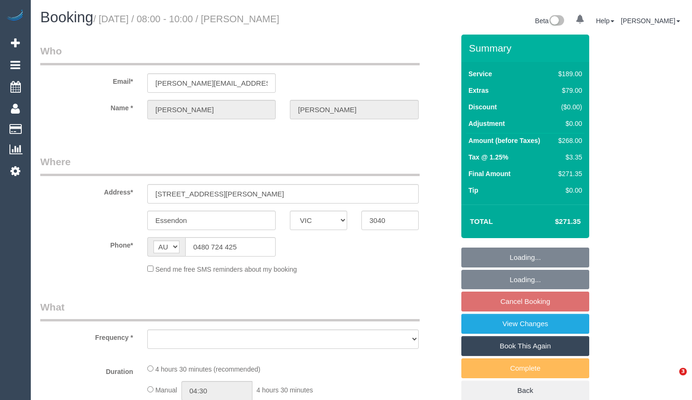
select select "VIC"
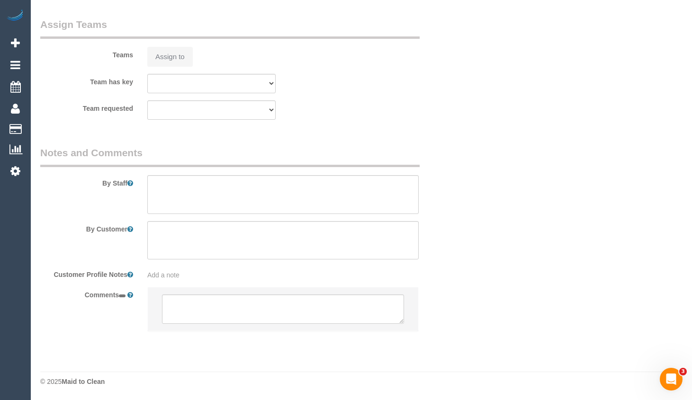
select select "string:stripe-pm_1RLFnp2GScqysDRV6jyGSczV"
select select "number:28"
select select "number:14"
select select "number:19"
select select "number:36"
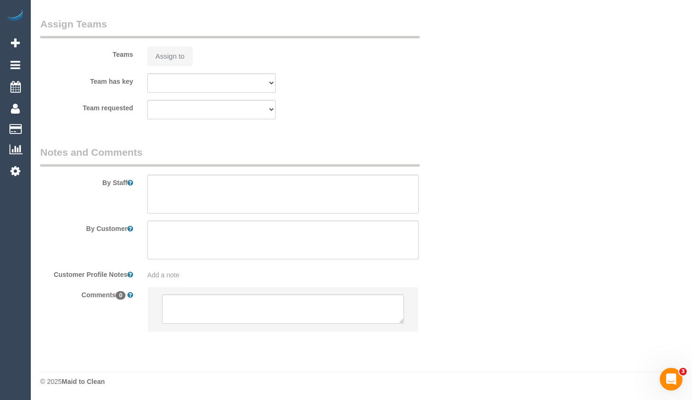
select select "object:670"
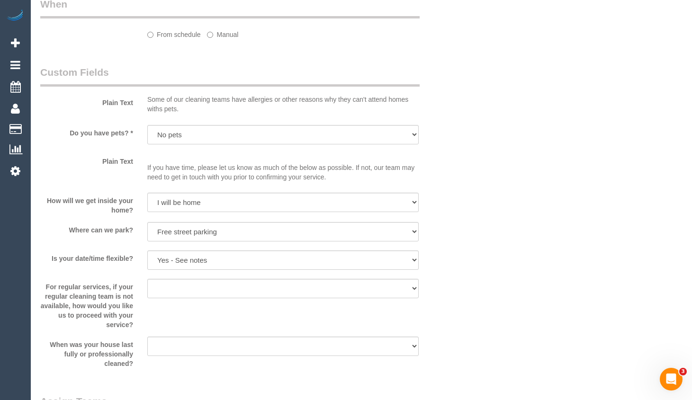
scroll to position [1450, 0]
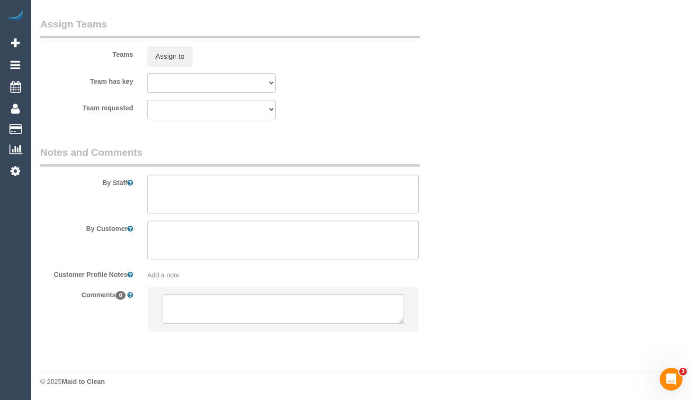
select select "spot2"
select select "object:1472"
click at [301, 314] on textarea at bounding box center [283, 308] width 242 height 29
paste textarea "Flexibility dates: Flexibility times: Notes: Knows we need to review Contact vi…"
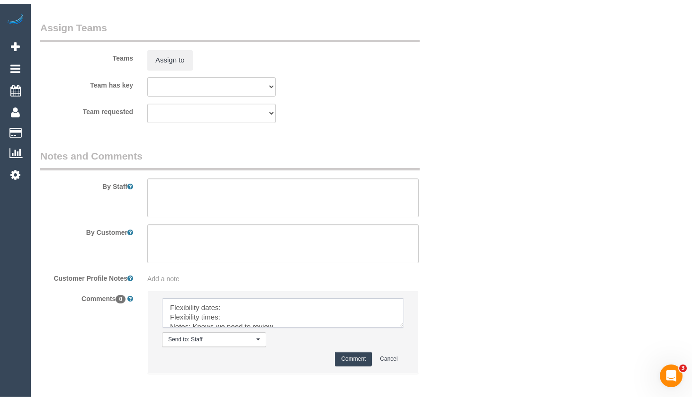
scroll to position [0, 0]
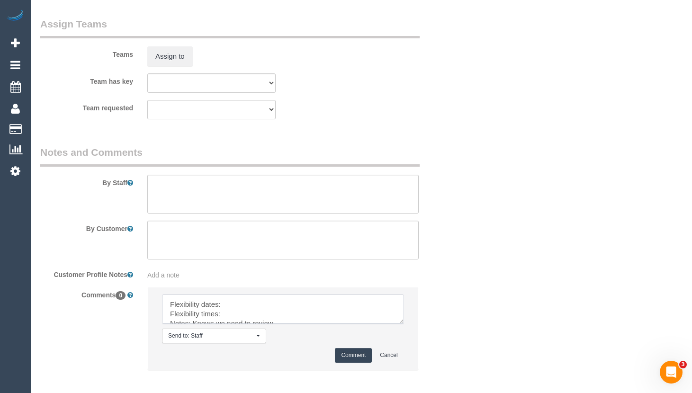
click at [317, 304] on textarea at bounding box center [283, 308] width 242 height 29
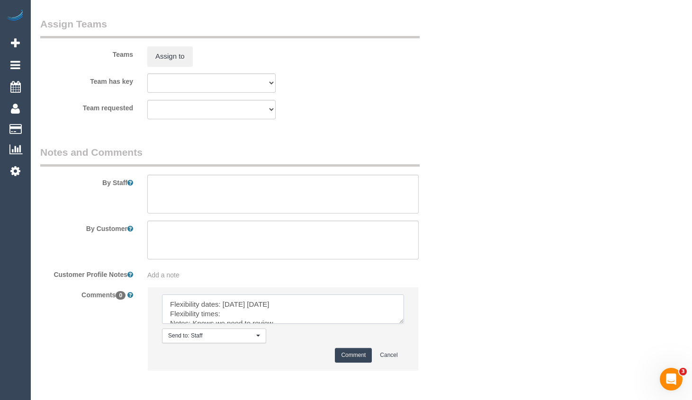
drag, startPoint x: 231, startPoint y: 304, endPoint x: 244, endPoint y: 311, distance: 14.6
click at [232, 304] on textarea at bounding box center [283, 308] width 242 height 29
click at [337, 308] on textarea at bounding box center [283, 308] width 242 height 29
click at [363, 307] on textarea at bounding box center [283, 308] width 242 height 29
click at [234, 320] on textarea at bounding box center [283, 308] width 242 height 29
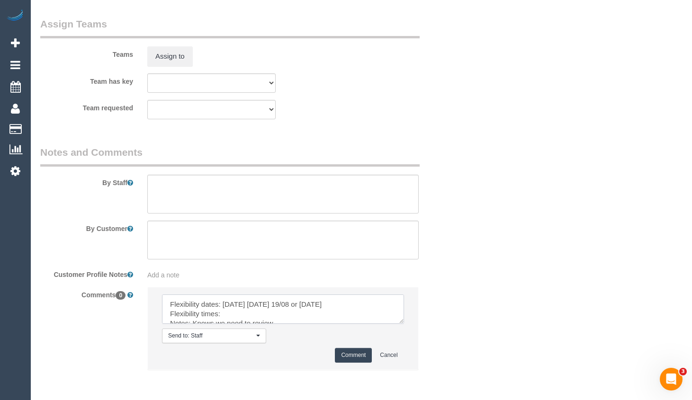
click at [240, 316] on textarea at bounding box center [283, 308] width 242 height 29
click at [233, 313] on textarea at bounding box center [283, 308] width 242 height 29
type textarea "Flexibility dates: Tomorrow 13/08, Tuesday 19/08 or Thursday 21/08 Flexibility …"
click at [352, 358] on button "Comment" at bounding box center [353, 355] width 37 height 15
